Goal: Information Seeking & Learning: Learn about a topic

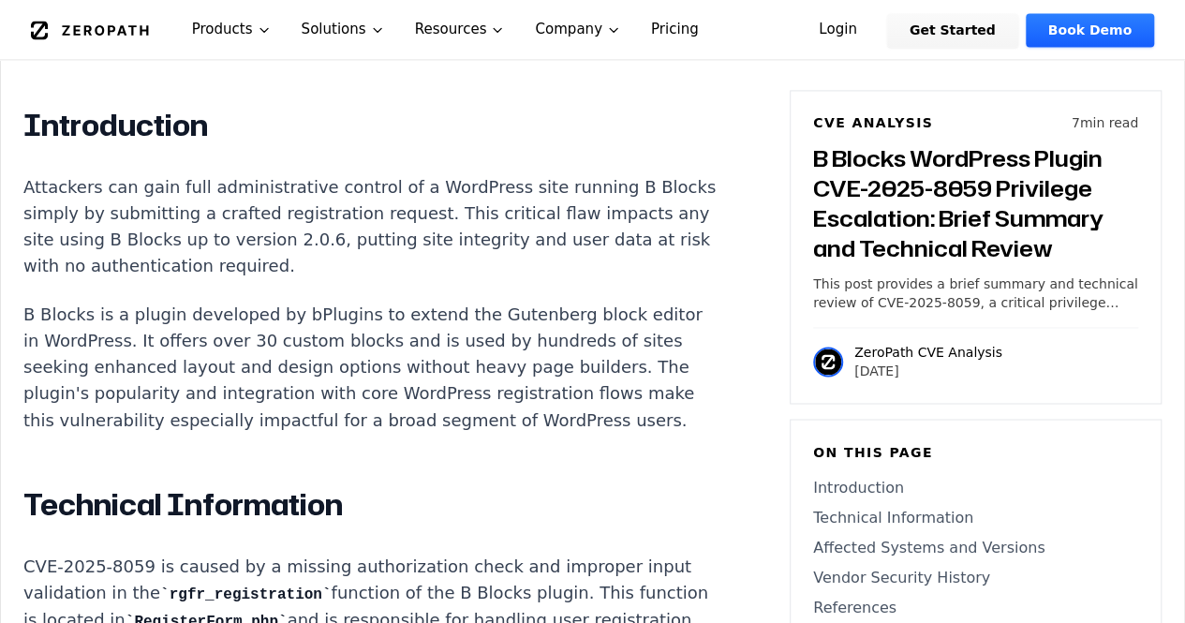
scroll to position [1405, 0]
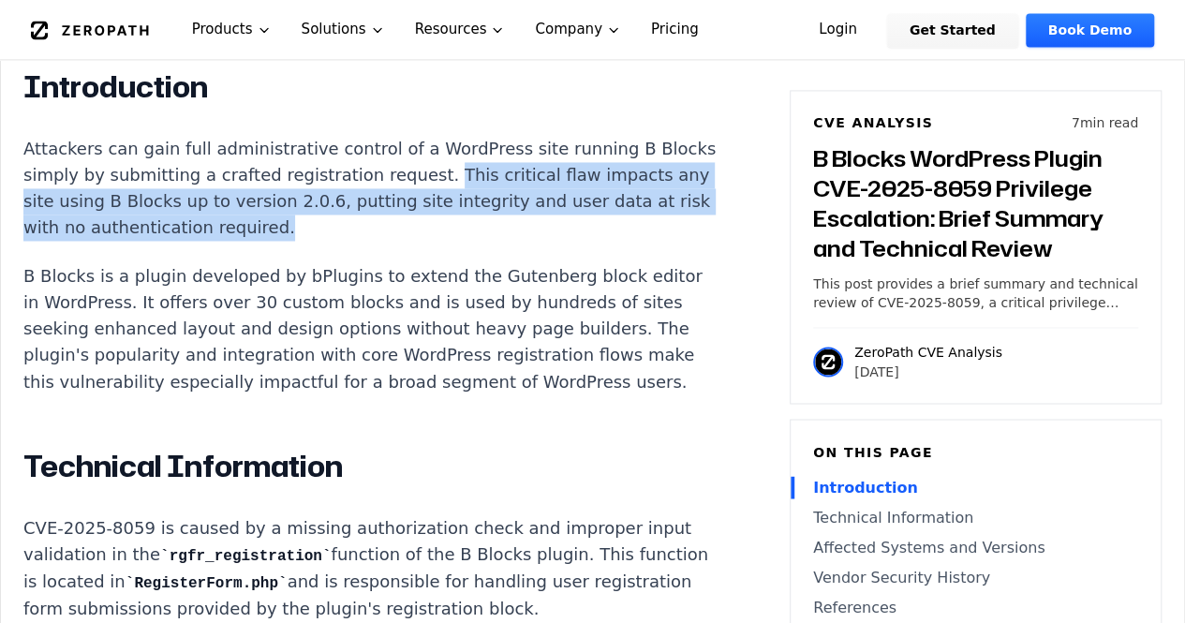
drag, startPoint x: 457, startPoint y: 144, endPoint x: 448, endPoint y: 198, distance: 54.2
click at [448, 198] on p "Attackers can gain full administrative control of a WordPress site running B Bl…" at bounding box center [371, 188] width 697 height 105
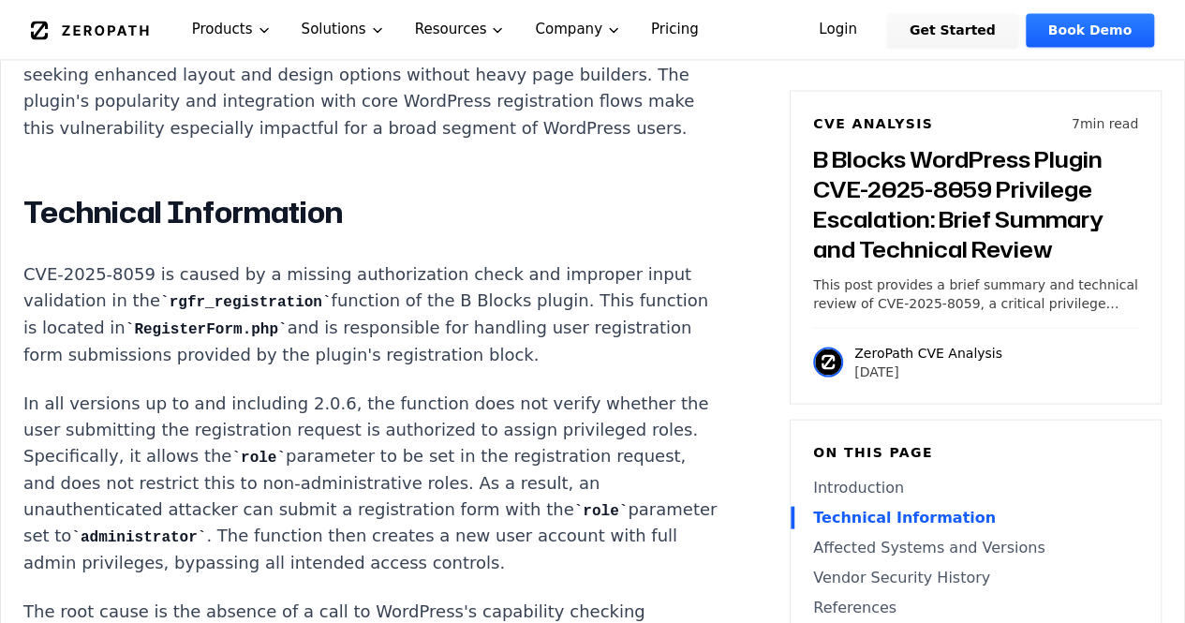
scroll to position [1686, 0]
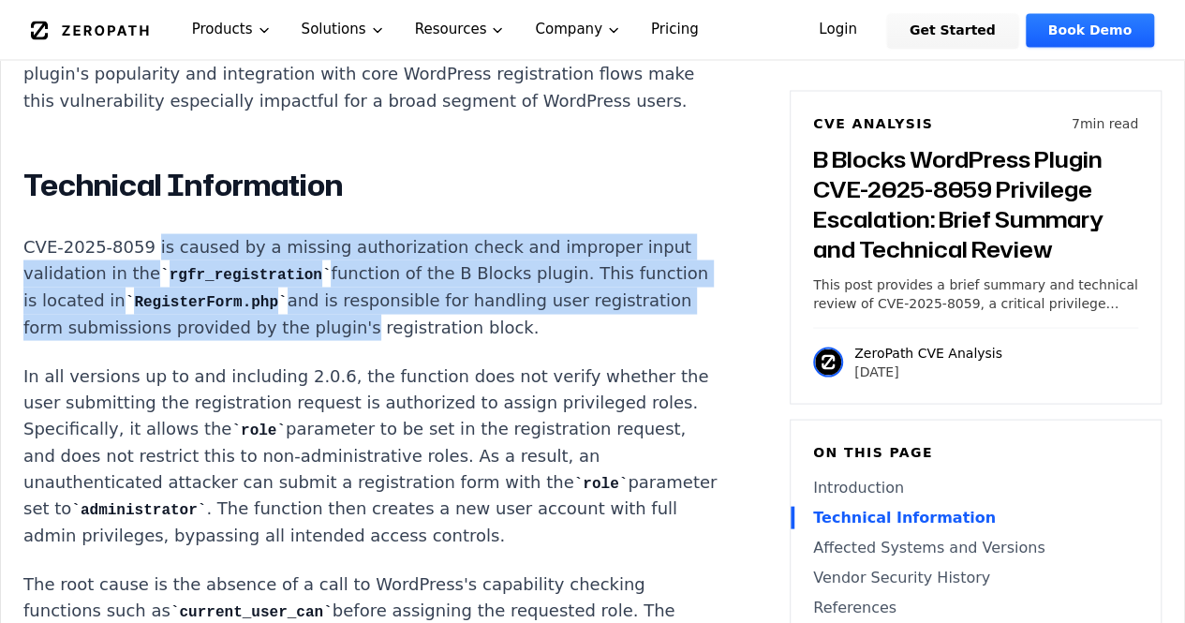
drag, startPoint x: 143, startPoint y: 243, endPoint x: 487, endPoint y: 323, distance: 353.1
click at [450, 316] on p "CVE-2025-8059 is caused by a missing authorization check and improper input val…" at bounding box center [371, 286] width 697 height 107
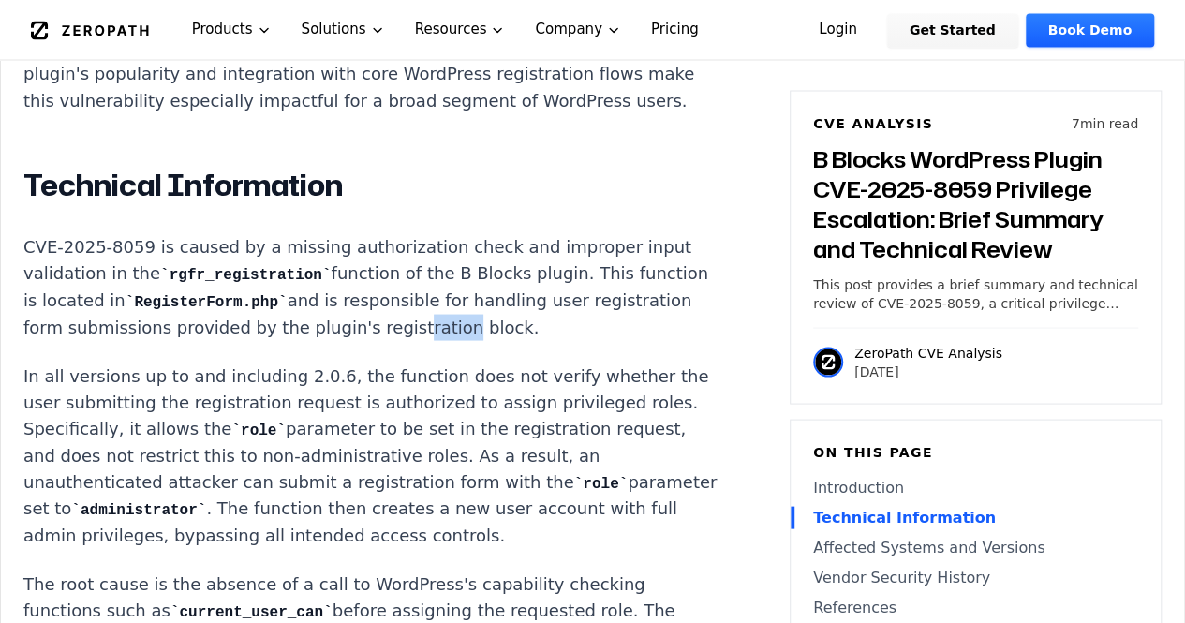
drag, startPoint x: 487, startPoint y: 323, endPoint x: 541, endPoint y: 325, distance: 54.4
click at [519, 324] on p "CVE-2025-8059 is caused by a missing authorization check and improper input val…" at bounding box center [371, 286] width 697 height 107
click at [563, 323] on p "CVE-2025-8059 is caused by a missing authorization check and improper input val…" at bounding box center [371, 286] width 697 height 107
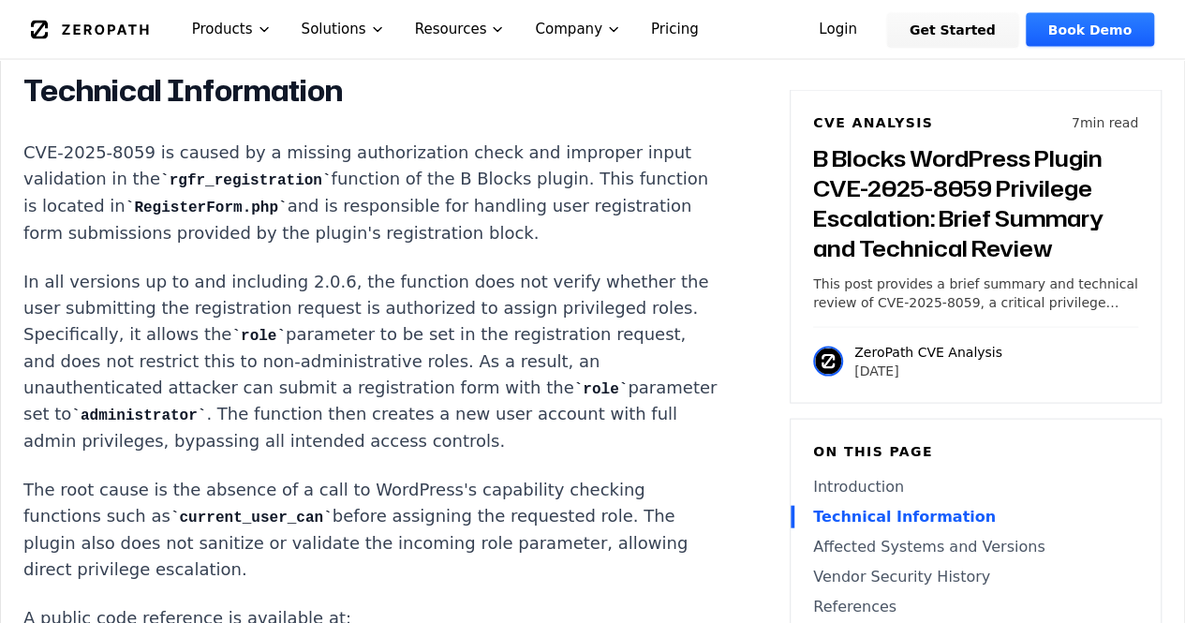
click at [338, 200] on p "CVE-2025-8059 is caused by a missing authorization check and improper input val…" at bounding box center [371, 193] width 697 height 107
drag, startPoint x: 334, startPoint y: 201, endPoint x: 611, endPoint y: 220, distance: 277.9
click at [611, 220] on p "CVE-2025-8059 is caused by a missing authorization check and improper input val…" at bounding box center [371, 193] width 697 height 107
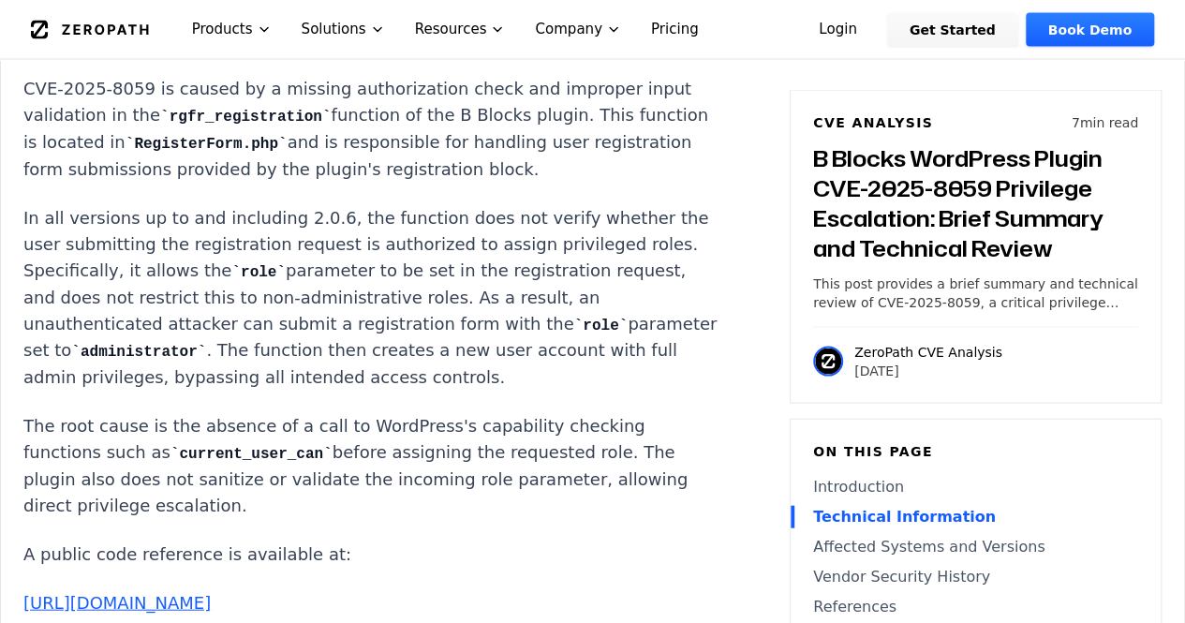
scroll to position [1874, 0]
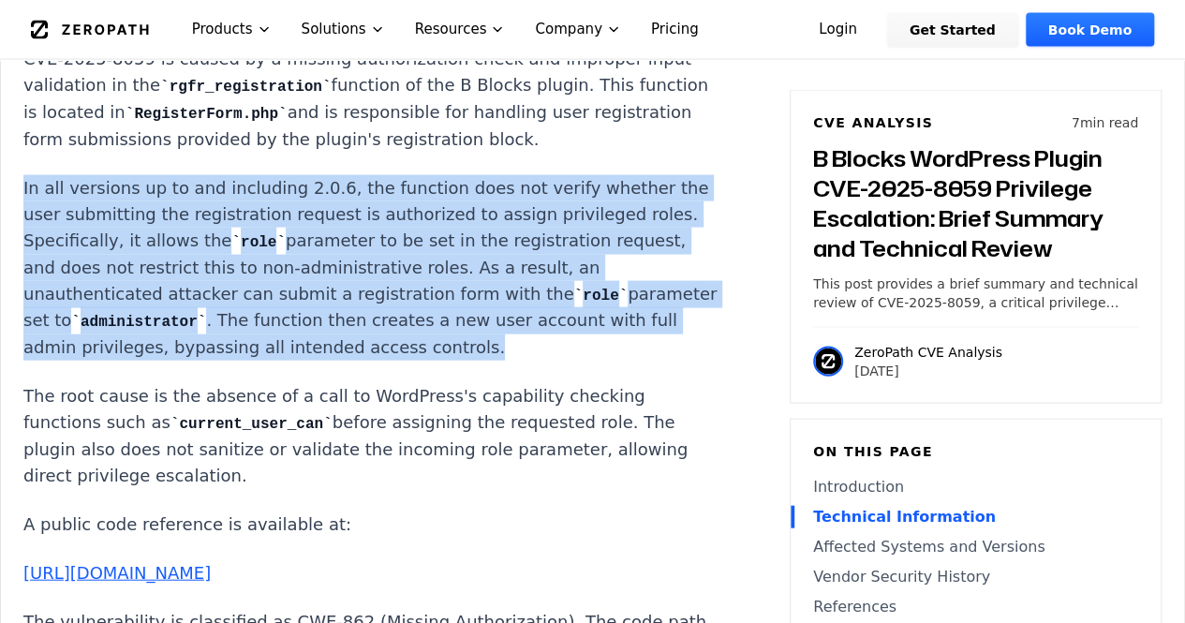
drag, startPoint x: 23, startPoint y: 185, endPoint x: 571, endPoint y: 348, distance: 571.1
click at [571, 348] on p "In all versions up to and including 2.0.6, the function does not verify whether…" at bounding box center [371, 268] width 697 height 186
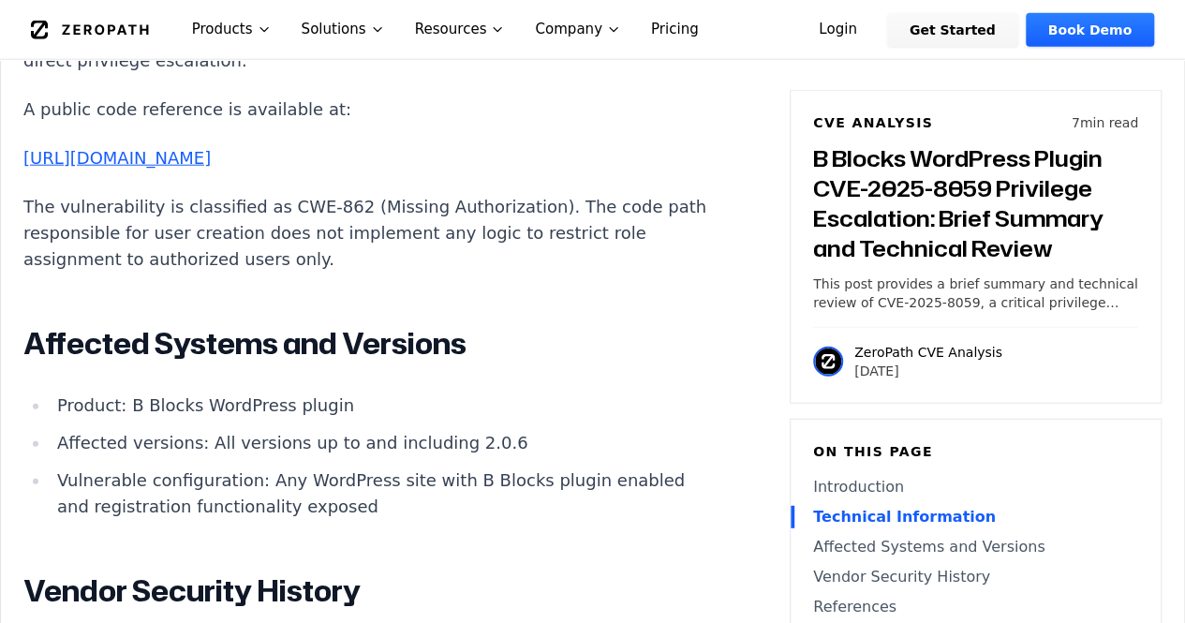
scroll to position [2342, 0]
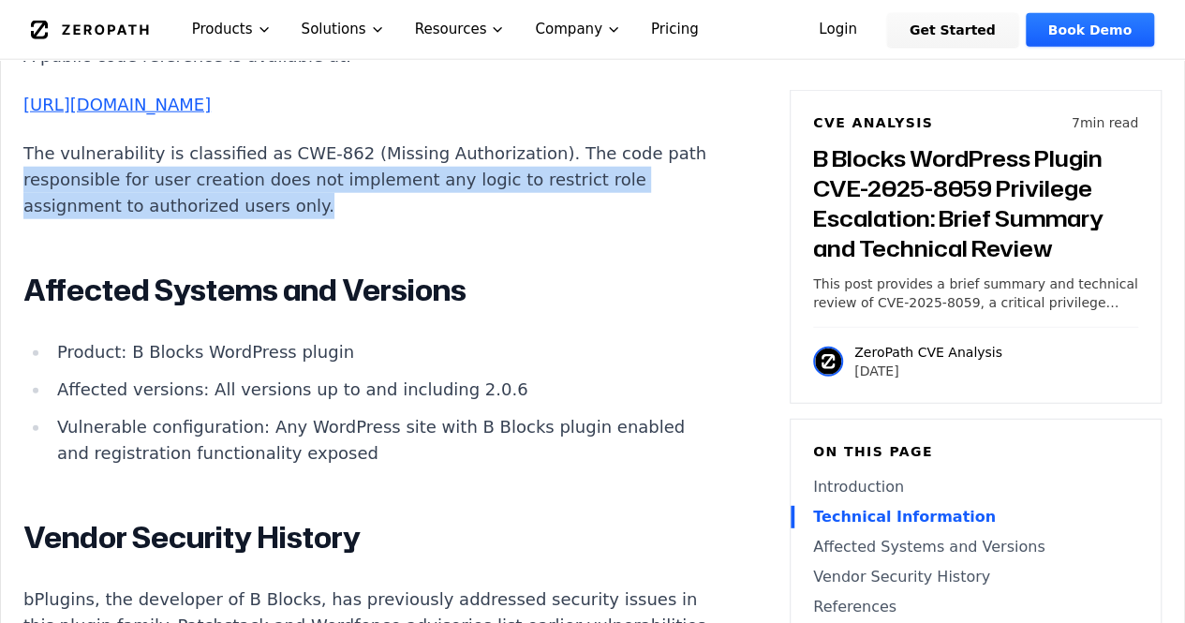
drag, startPoint x: 62, startPoint y: 205, endPoint x: 379, endPoint y: 233, distance: 318.8
click at [379, 219] on p "The vulnerability is classified as CWE-862 (Missing Authorization). The code pa…" at bounding box center [371, 180] width 697 height 79
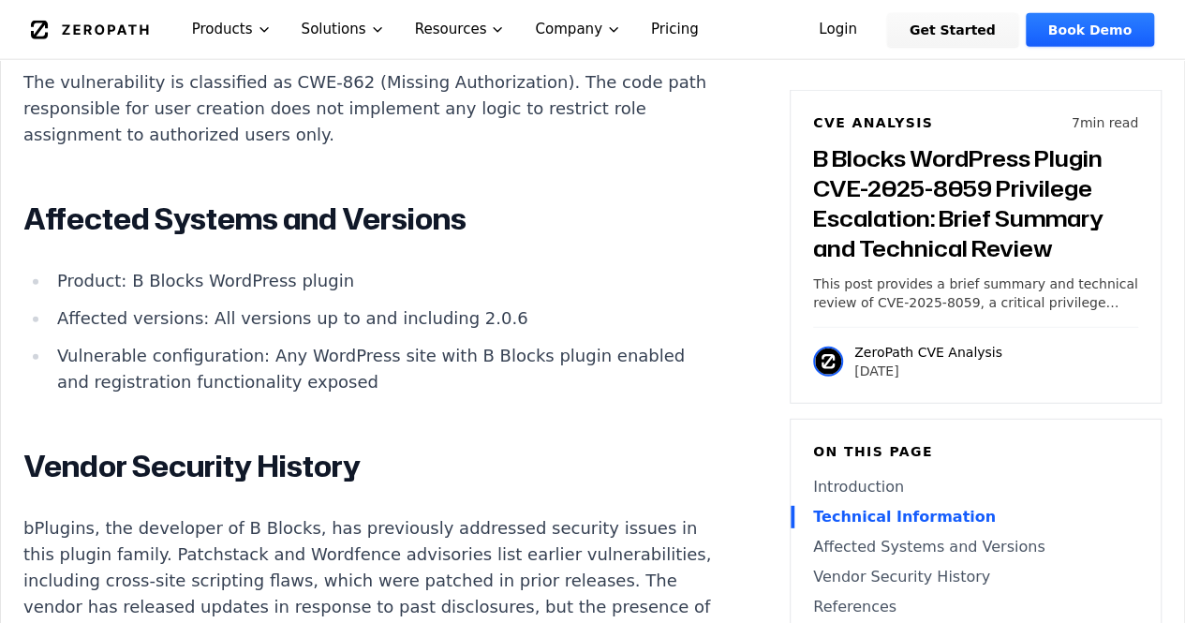
scroll to position [2529, 0]
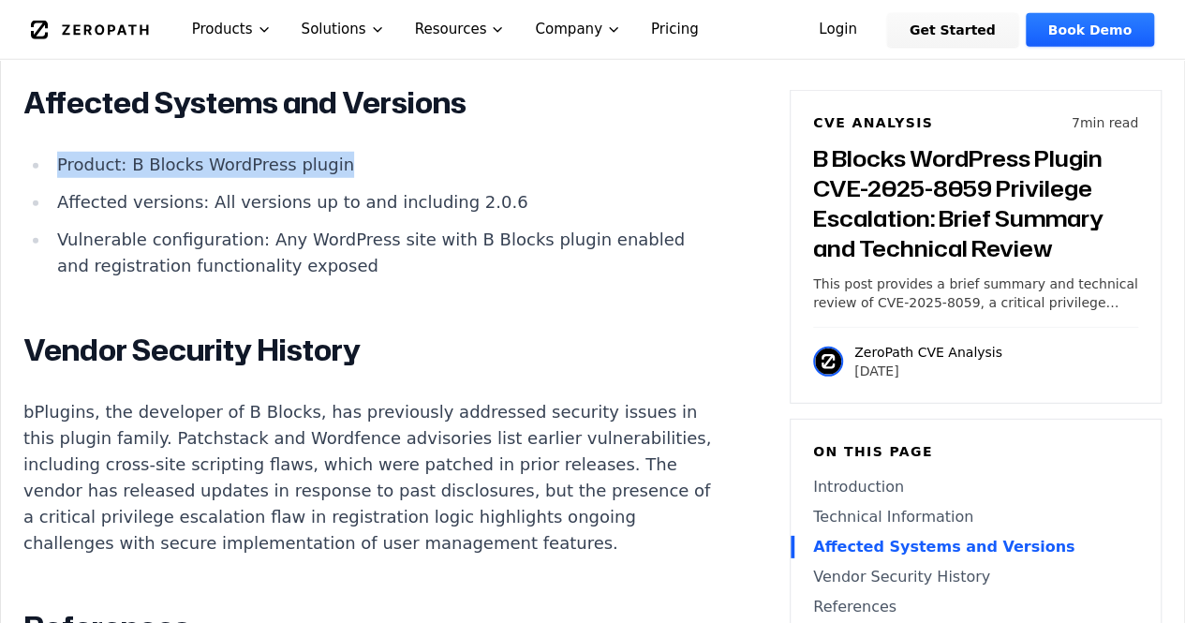
drag, startPoint x: 56, startPoint y: 189, endPoint x: 434, endPoint y: 186, distance: 377.5
click at [434, 178] on li "Product: B Blocks WordPress plugin" at bounding box center [385, 165] width 671 height 26
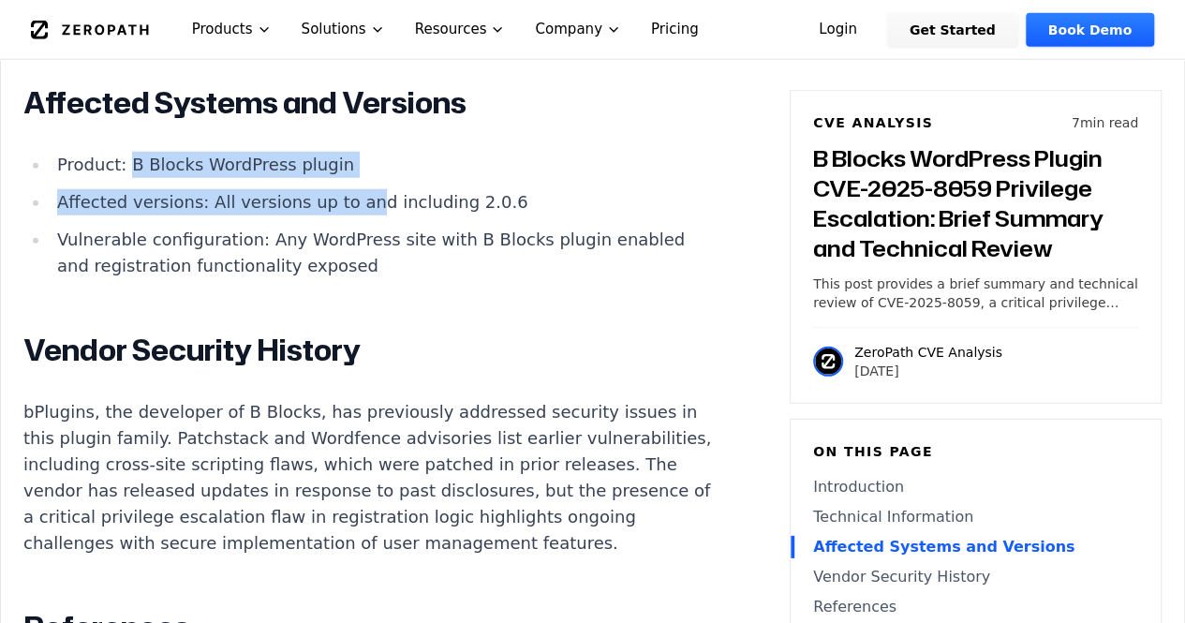
drag, startPoint x: 125, startPoint y: 183, endPoint x: 353, endPoint y: 189, distance: 228.7
click at [348, 205] on ul "Product: B Blocks WordPress plugin Affected versions: All versions up to and in…" at bounding box center [371, 215] width 697 height 127
click at [354, 178] on li "Product: B Blocks WordPress plugin" at bounding box center [385, 165] width 671 height 26
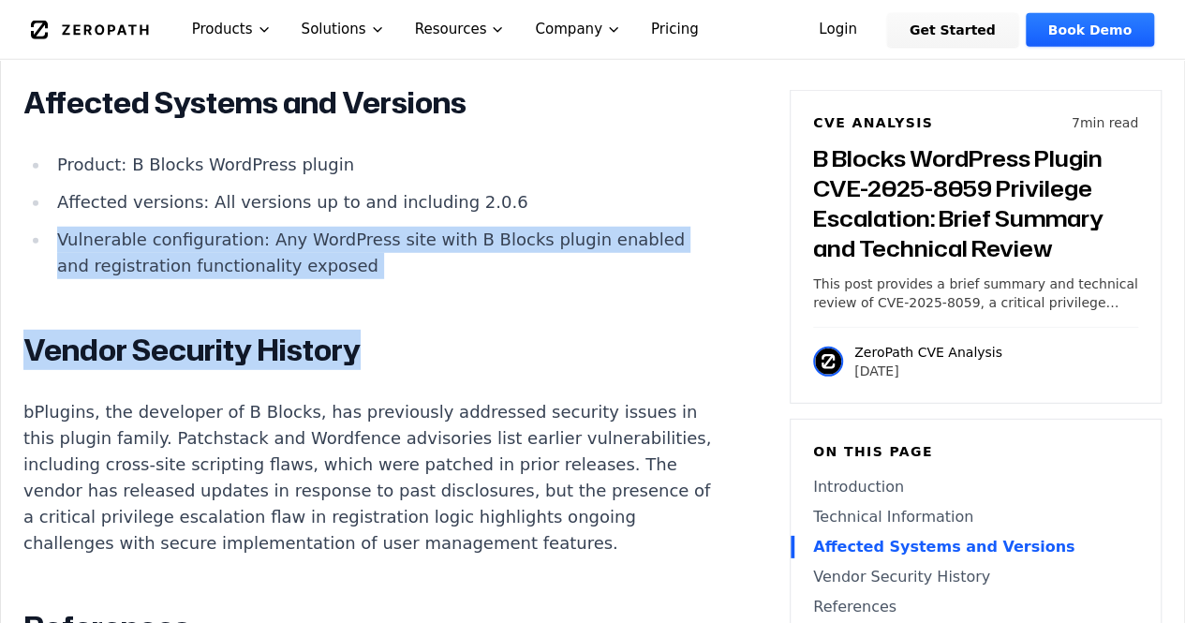
drag, startPoint x: 59, startPoint y: 261, endPoint x: 461, endPoint y: 304, distance: 404.1
click at [360, 279] on li "Vulnerable configuration: Any WordPress site with B Blocks plugin enabled and r…" at bounding box center [385, 253] width 671 height 52
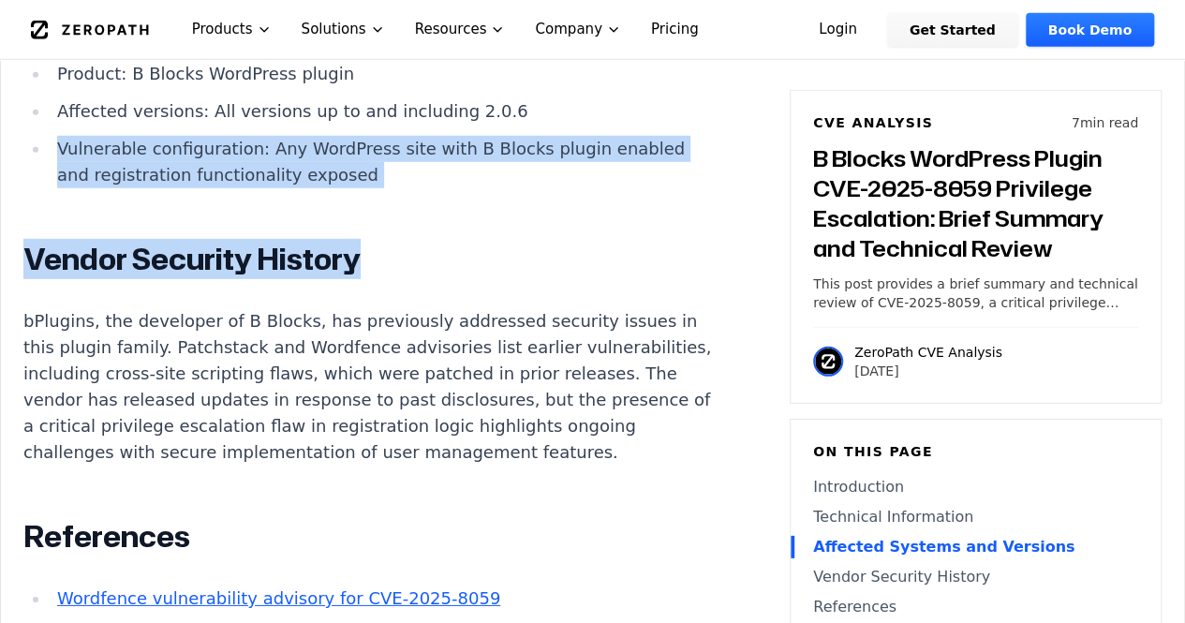
scroll to position [2810, 0]
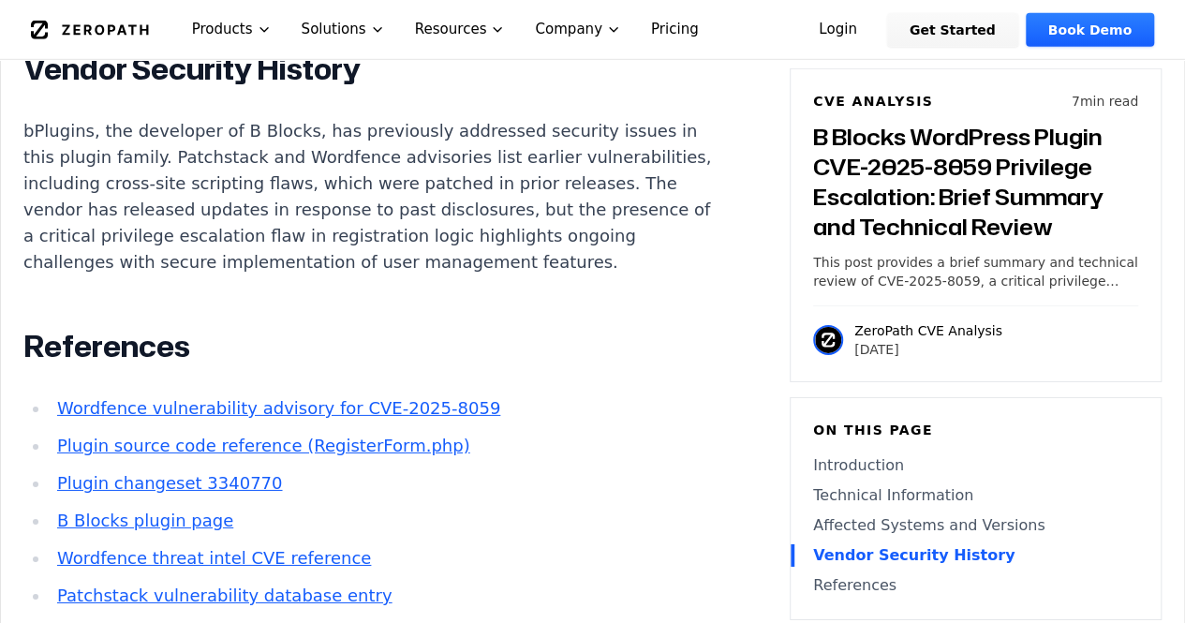
click at [373, 275] on p "bPlugins, the developer of B Blocks, has previously addressed security issues i…" at bounding box center [371, 196] width 697 height 157
